Goal: Task Accomplishment & Management: Use online tool/utility

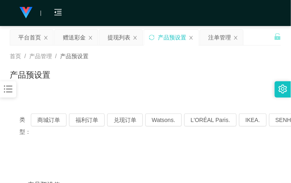
click at [129, 112] on div "类型： 商城订单 福利订单 兑现订单 Watsons. L'ORÉAL Paris. IKEA. [GEOGRAPHIC_DATA]. COURTS." at bounding box center [146, 126] width 272 height 44
click at [138, 119] on button "兑现订单" at bounding box center [125, 119] width 36 height 13
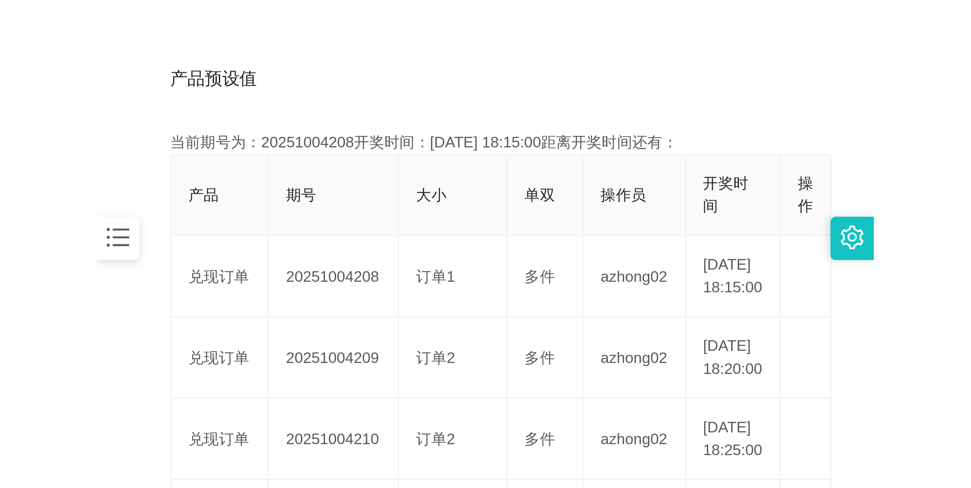
scroll to position [203, 0]
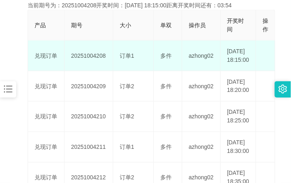
click at [94, 61] on td "20251004208" at bounding box center [89, 56] width 49 height 30
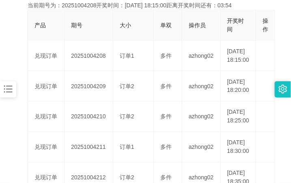
copy td "20251004208"
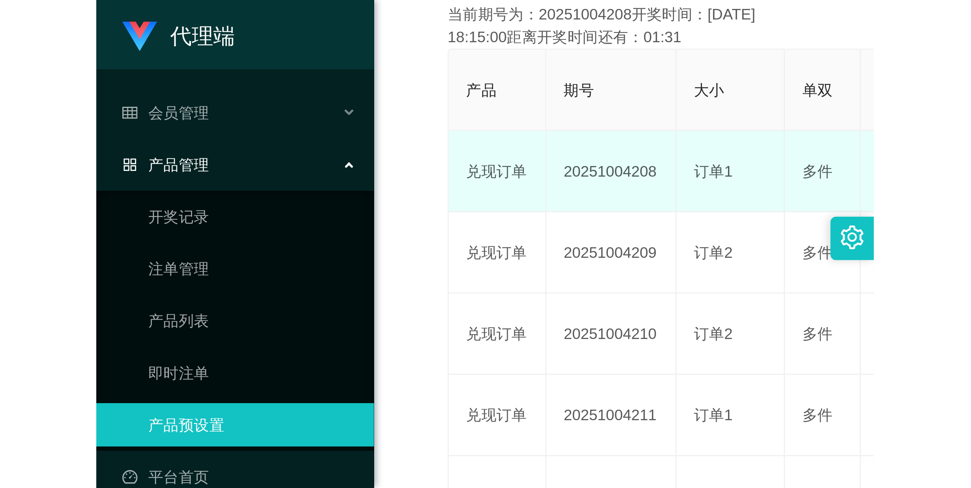
scroll to position [29, 0]
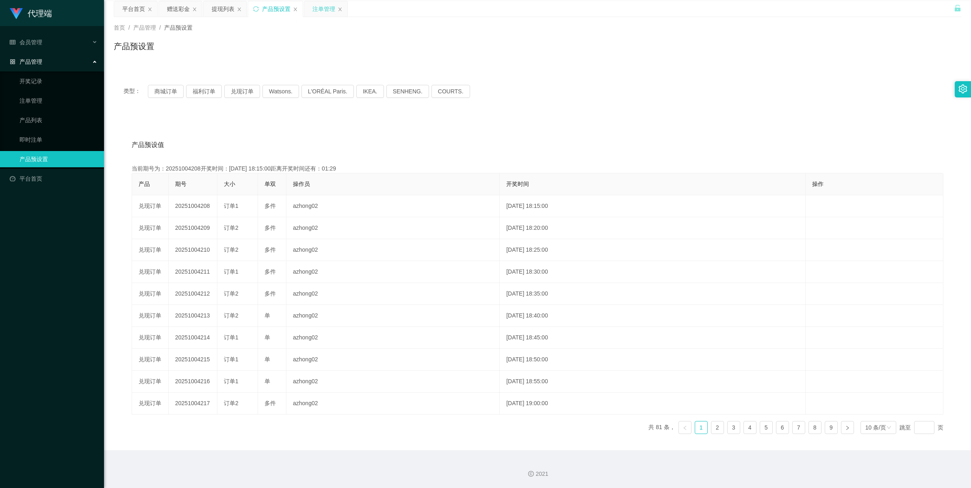
click at [291, 9] on div "注单管理" at bounding box center [324, 8] width 23 height 15
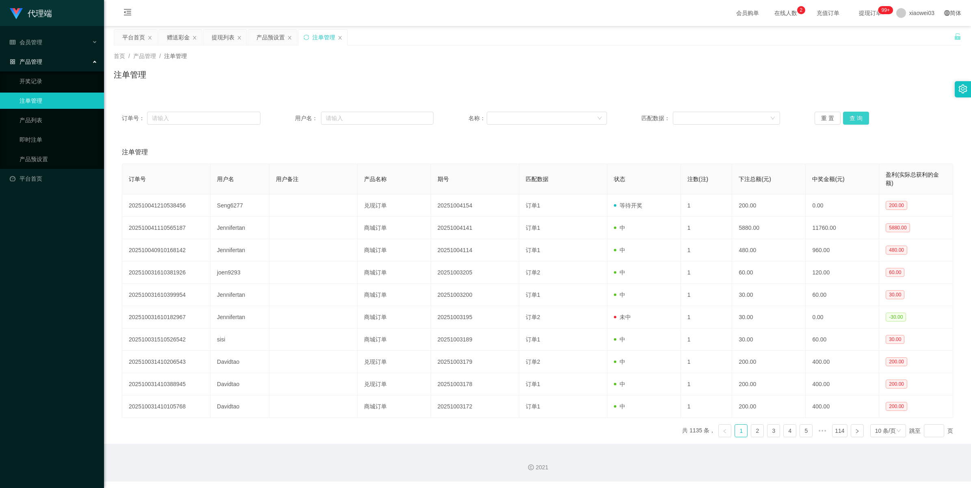
click at [291, 119] on button "查 询" at bounding box center [856, 118] width 26 height 13
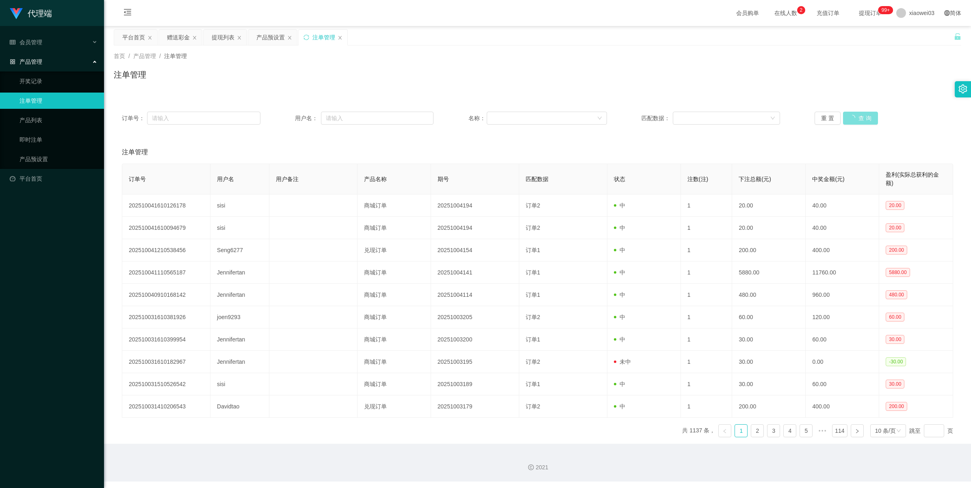
click at [291, 119] on button "查 询" at bounding box center [860, 118] width 35 height 13
click at [291, 119] on button "查 询" at bounding box center [856, 118] width 26 height 13
click at [265, 41] on div "产品预设置" at bounding box center [270, 37] width 28 height 15
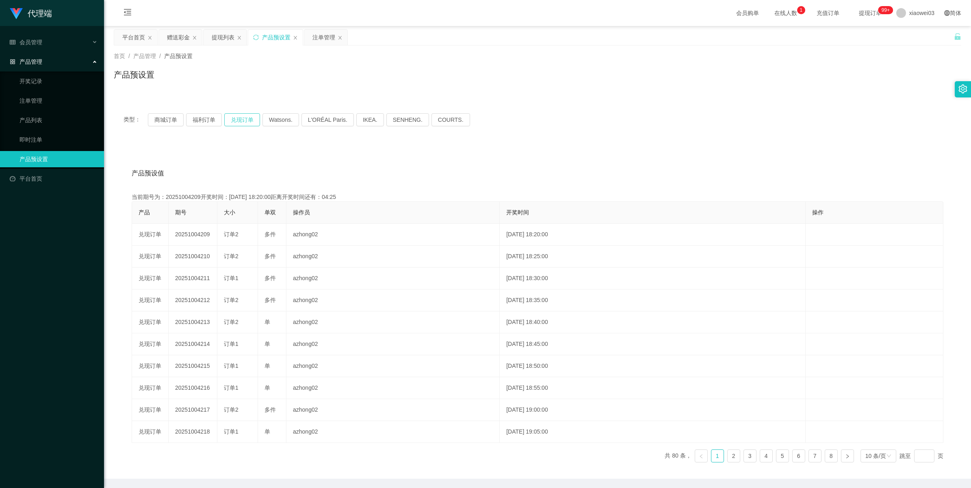
click at [249, 120] on button "兑现订单" at bounding box center [242, 119] width 36 height 13
